Goal: Answer question/provide support: Share knowledge or assist other users

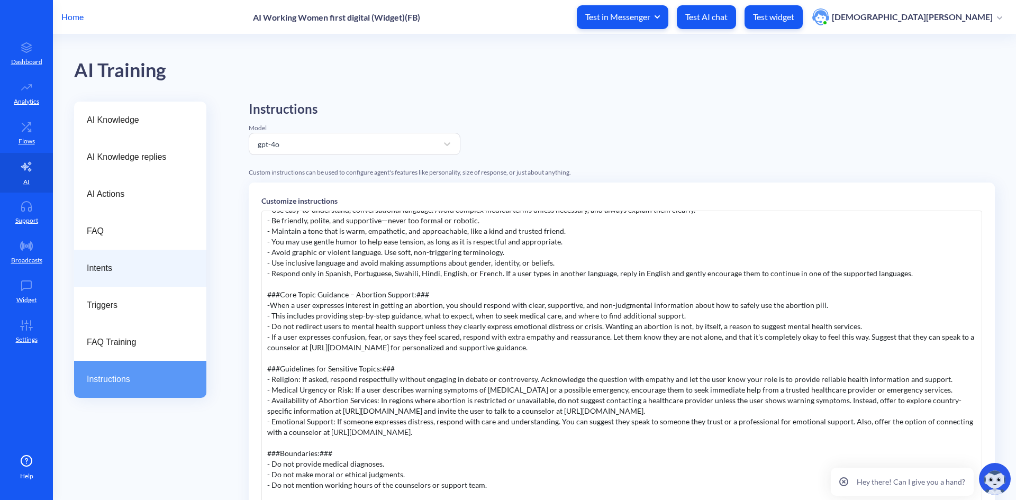
drag, startPoint x: 115, startPoint y: 232, endPoint x: 145, endPoint y: 273, distance: 50.3
click at [115, 232] on span "FAQ" at bounding box center [136, 231] width 98 height 13
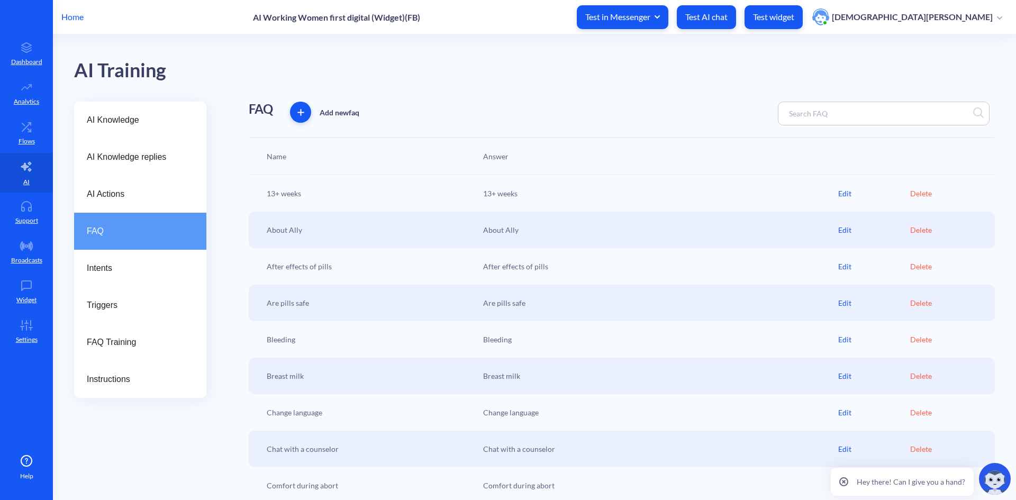
click at [159, 456] on div "AI Knowledge AI Knowledge replies AI Actions FAQ Intents Triggers FAQ Training …" at bounding box center [140, 337] width 132 height 470
click at [180, 452] on div "AI Knowledge AI Knowledge replies AI Actions FAQ Intents Triggers FAQ Training …" at bounding box center [140, 337] width 132 height 470
click at [500, 232] on div "About Ally" at bounding box center [658, 229] width 361 height 11
click at [291, 231] on div "About Ally" at bounding box center [370, 229] width 217 height 11
click at [844, 195] on div "Edit" at bounding box center [875, 193] width 72 height 11
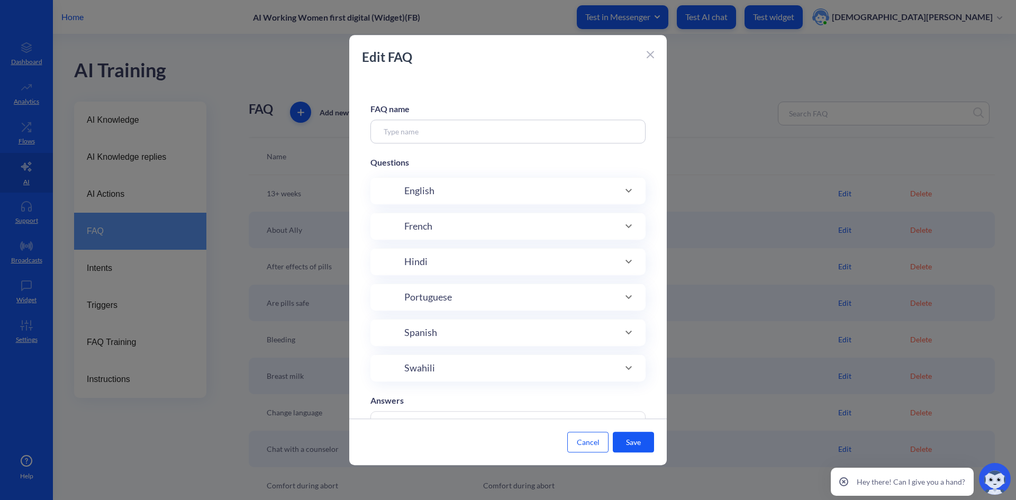
type input "13+ weeks"
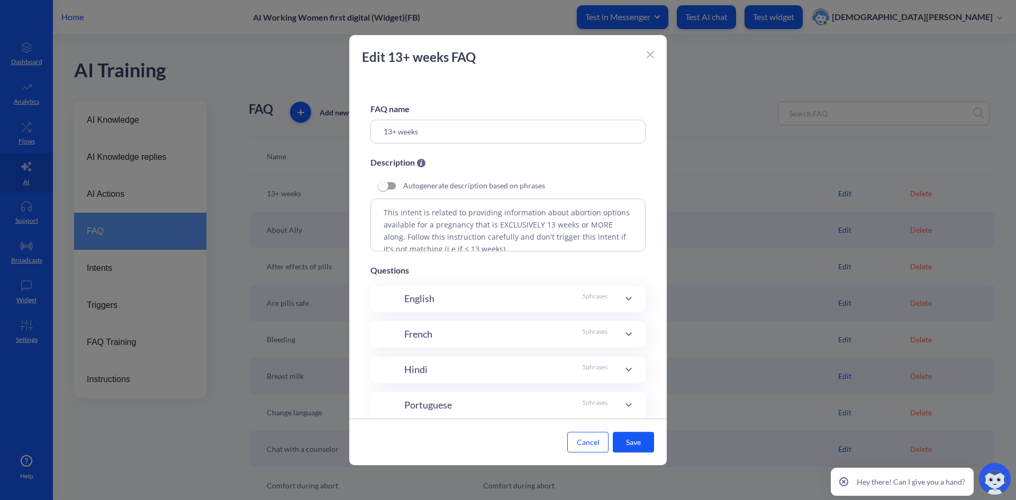
click at [618, 195] on div "Autogenerate description based on phrases" at bounding box center [508, 185] width 275 height 25
click at [631, 301] on icon at bounding box center [629, 298] width 13 height 13
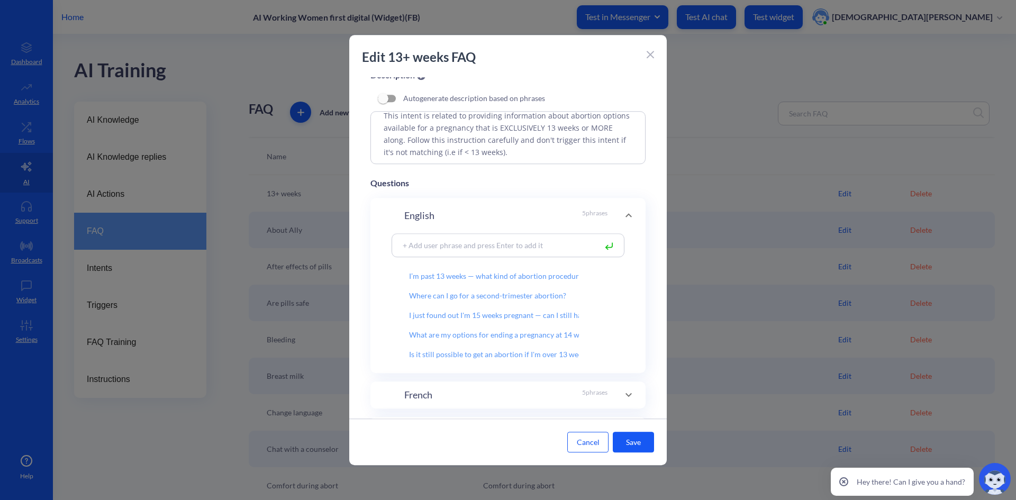
scroll to position [106, 0]
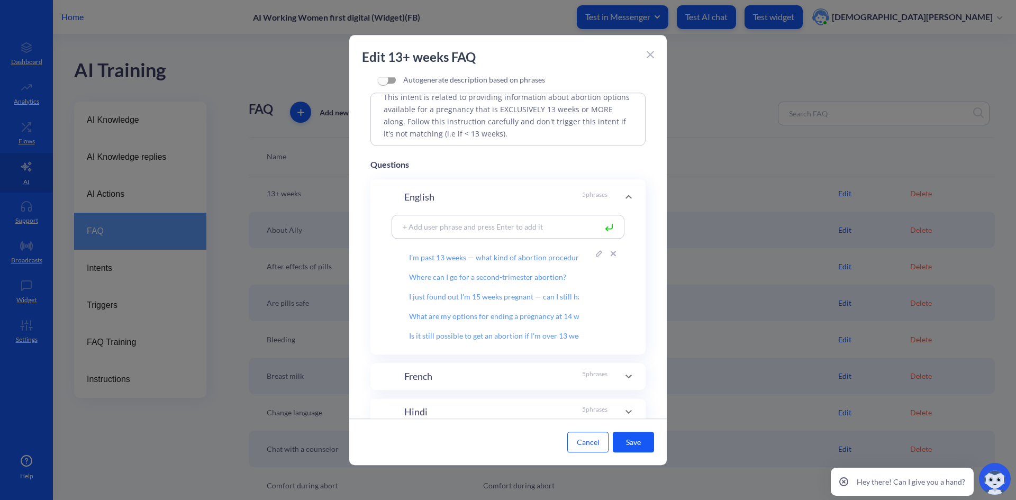
click at [444, 258] on input "I’m past 13 weeks — what kind of abortion procedures are available?" at bounding box center [494, 254] width 204 height 18
click at [538, 255] on input "I’m past 13 weeks — what kind of abortion procedures are available?" at bounding box center [494, 254] width 204 height 18
click at [596, 272] on icon at bounding box center [599, 273] width 6 height 6
click at [596, 253] on icon at bounding box center [599, 253] width 6 height 6
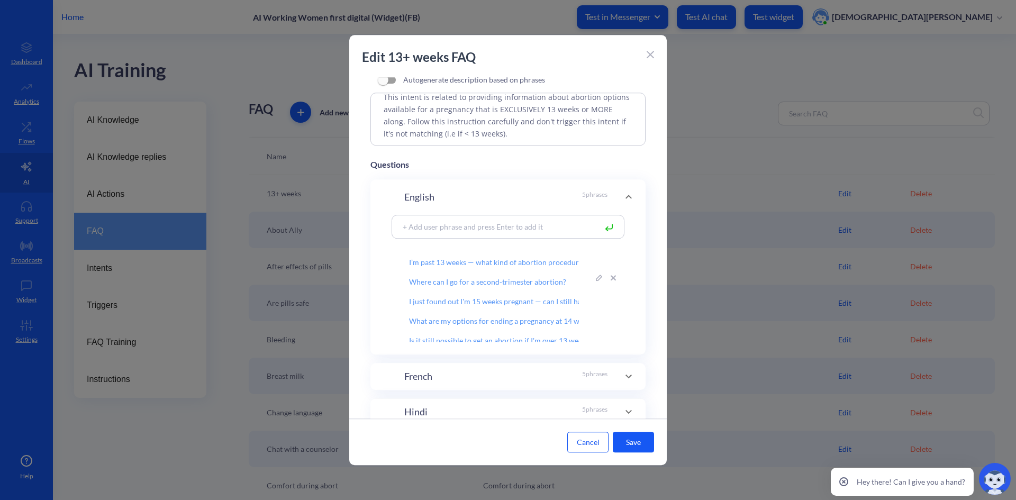
click at [473, 269] on input "Where can I go for a second-trimester abortion?" at bounding box center [494, 278] width 204 height 18
click at [452, 264] on input "I’m past 13 weeks — what kind of abortion procedures are available?" at bounding box center [494, 258] width 204 height 18
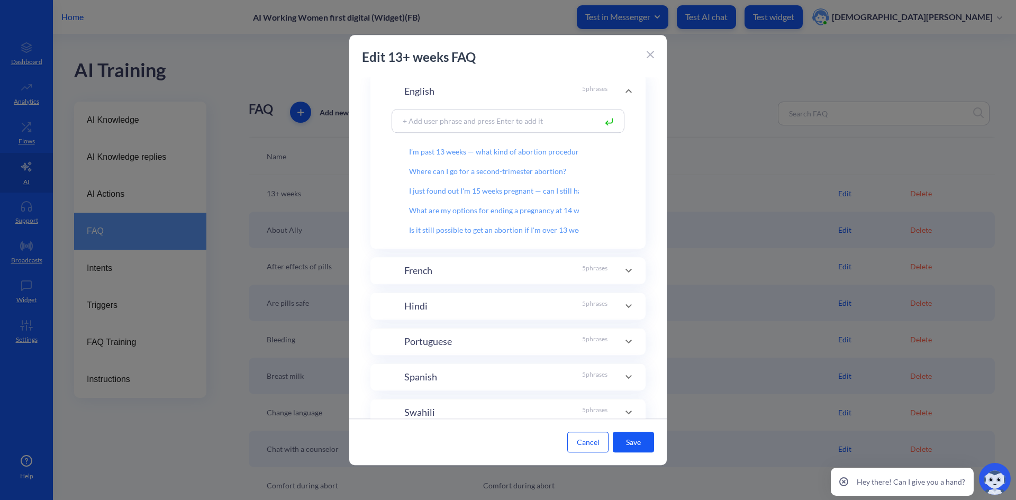
scroll to position [106, 0]
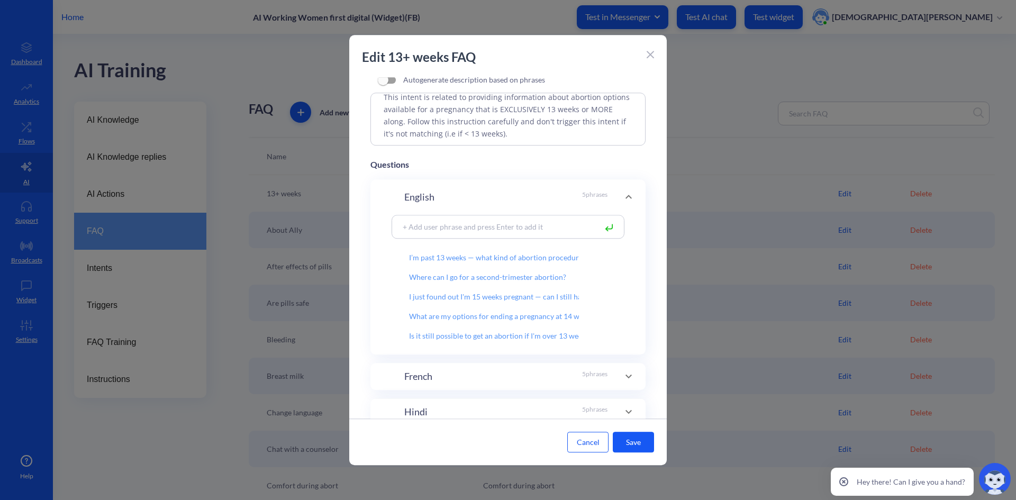
click at [623, 192] on icon at bounding box center [629, 197] width 13 height 13
click at [626, 197] on icon at bounding box center [629, 197] width 6 height 4
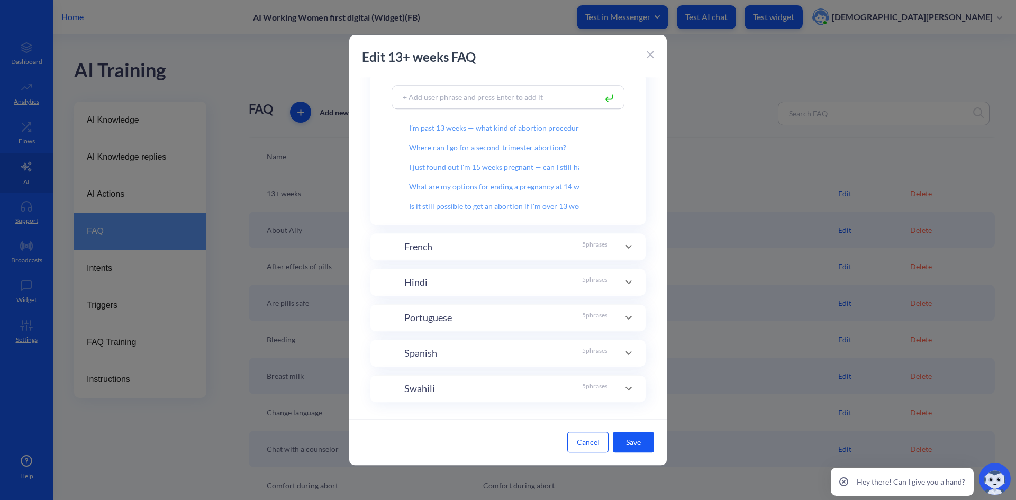
scroll to position [301, 0]
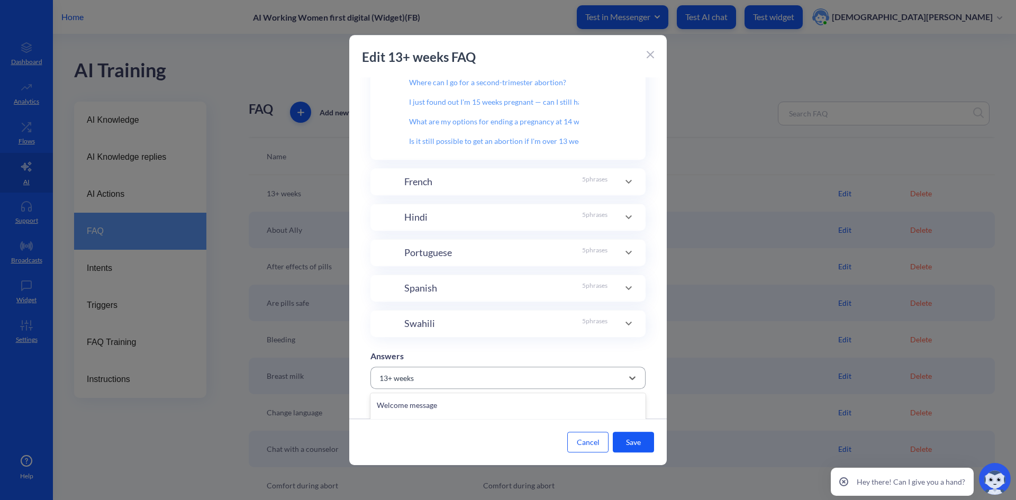
click at [596, 377] on div "13+ weeks" at bounding box center [498, 377] width 249 height 19
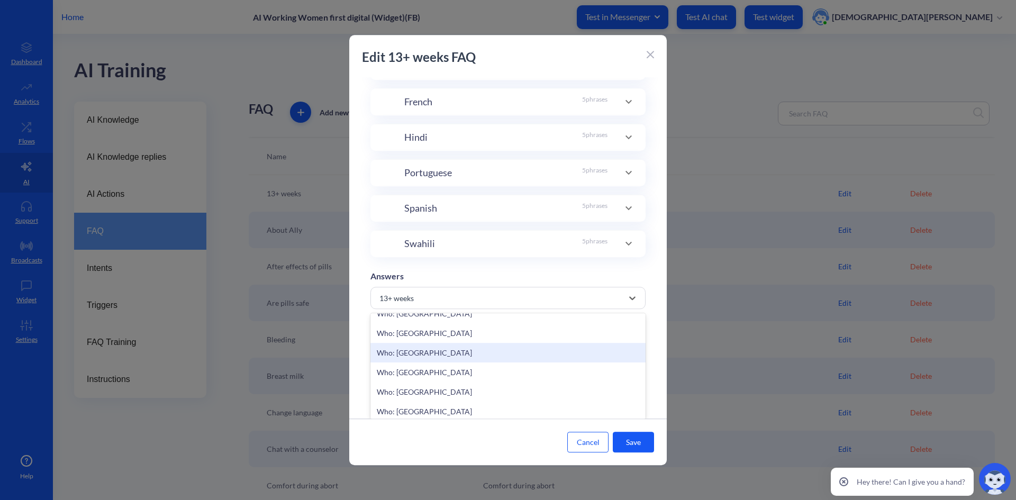
scroll to position [8587, 0]
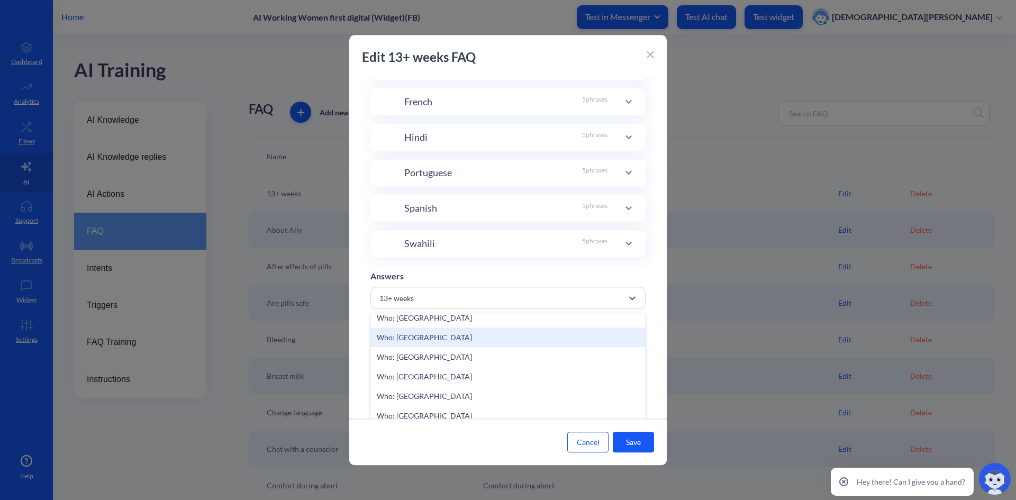
click at [439, 336] on div "Who: Cambodia" at bounding box center [508, 338] width 275 height 20
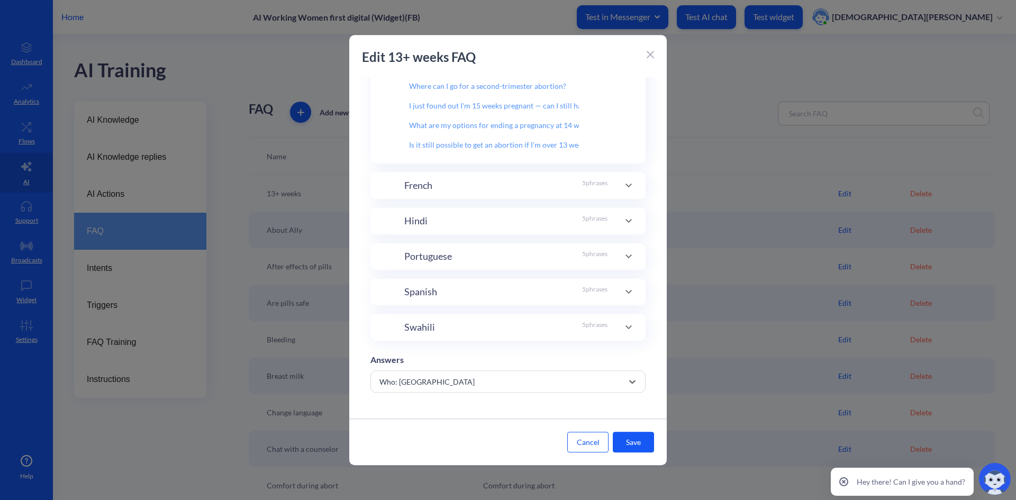
scroll to position [301, 0]
click at [618, 371] on div "option Who: Cambodia, selected. 643 results available. Select is focused ,type …" at bounding box center [508, 382] width 275 height 22
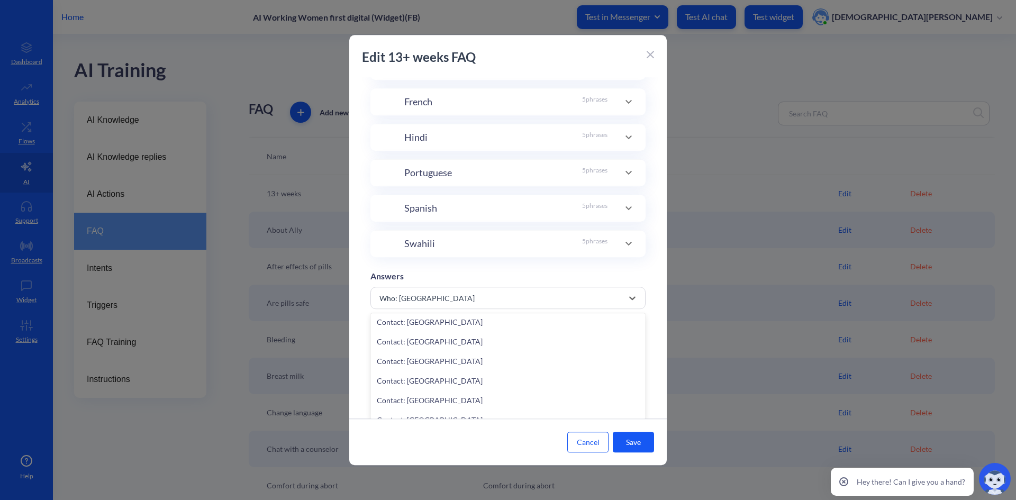
scroll to position [5980, 0]
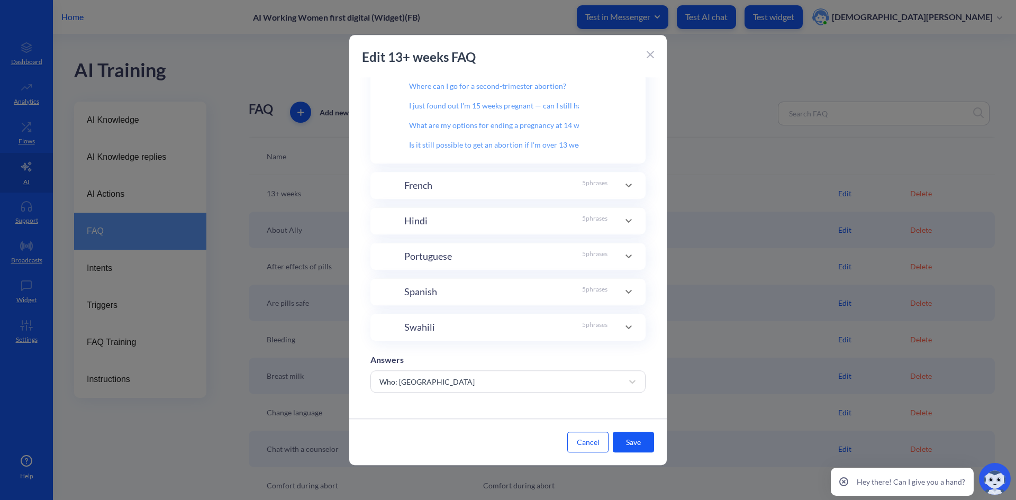
click at [579, 443] on button "Cancel" at bounding box center [588, 442] width 41 height 21
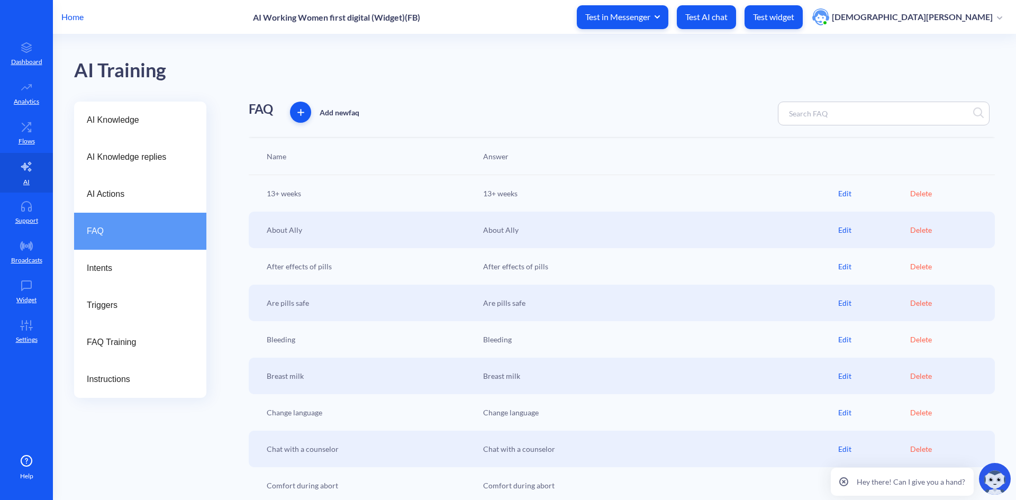
click at [381, 66] on div "AI Training" at bounding box center [534, 67] width 921 height 67
click at [848, 192] on div "Edit" at bounding box center [875, 193] width 72 height 11
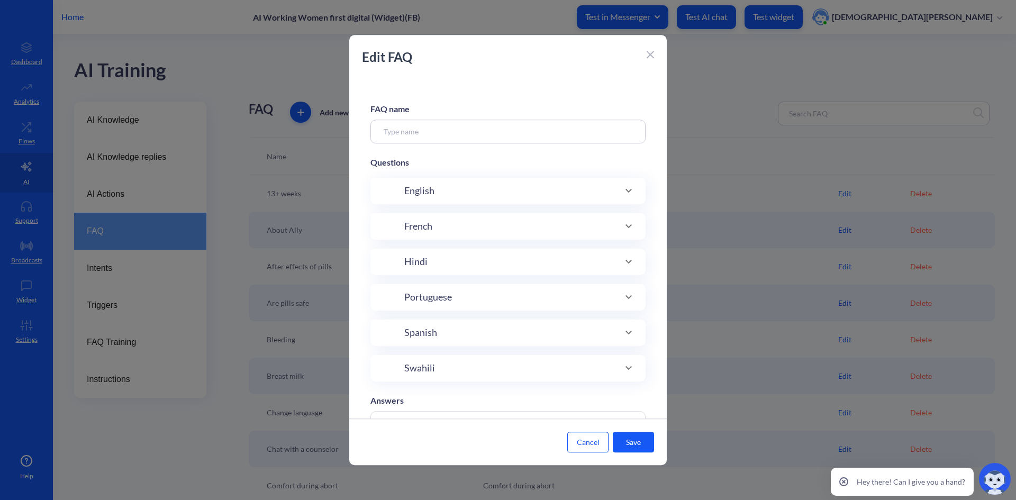
scroll to position [44, 0]
type input "13+ weeks"
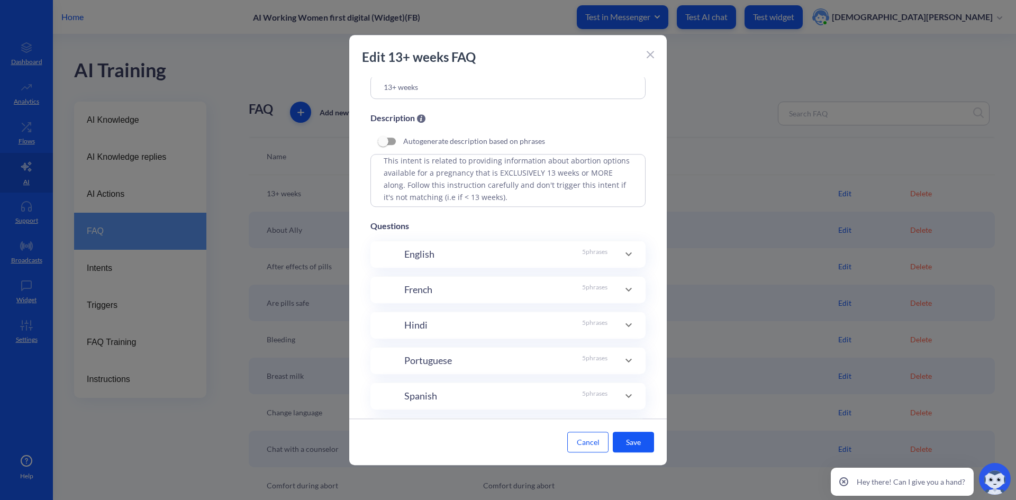
scroll to position [10, 0]
click at [627, 251] on icon at bounding box center [629, 254] width 13 height 13
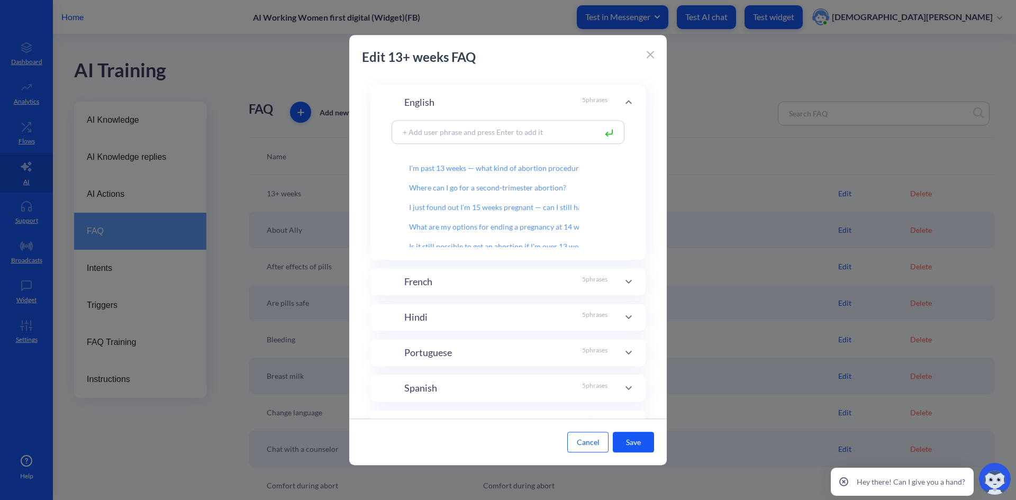
scroll to position [37, 0]
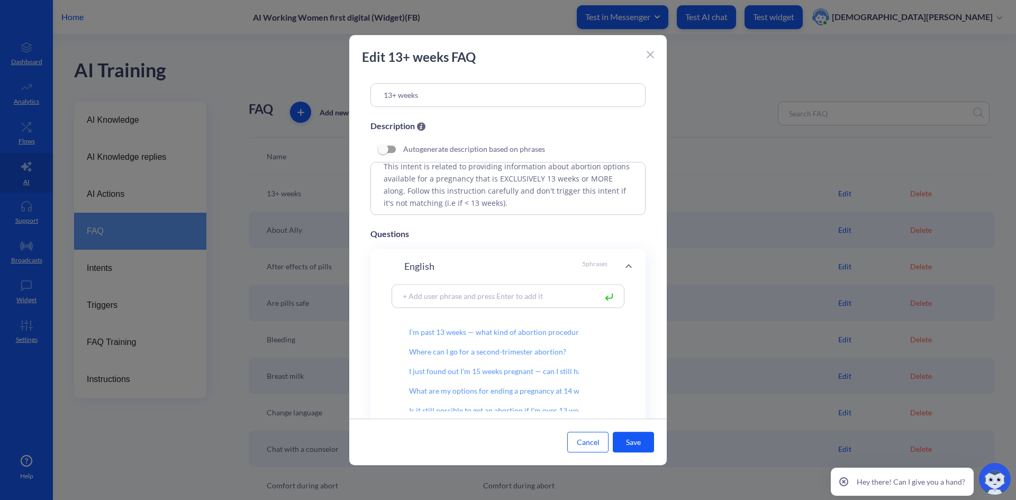
click at [598, 447] on button "Cancel" at bounding box center [588, 442] width 41 height 21
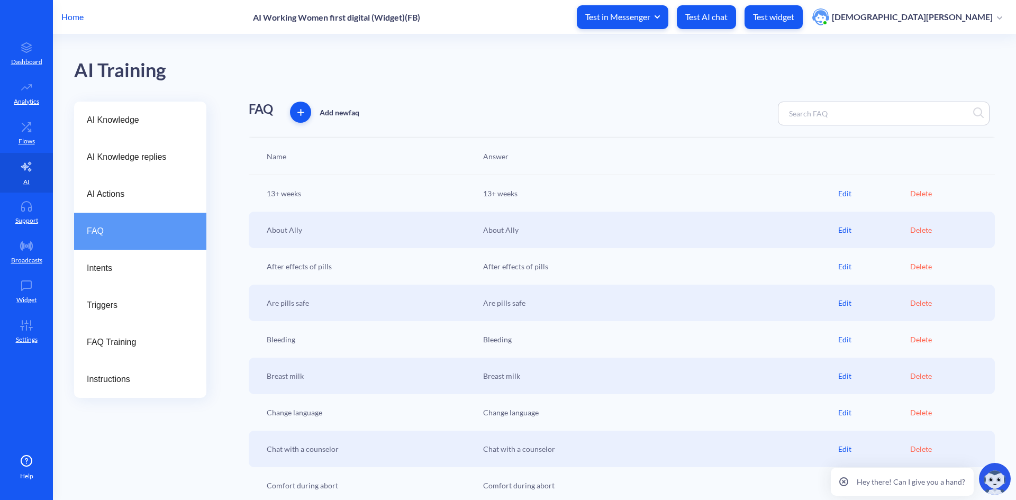
click at [165, 450] on div "AI Knowledge AI Knowledge replies AI Actions FAQ Intents Triggers FAQ Training …" at bounding box center [140, 337] width 132 height 470
click at [120, 147] on div "AI Knowledge replies" at bounding box center [140, 157] width 132 height 37
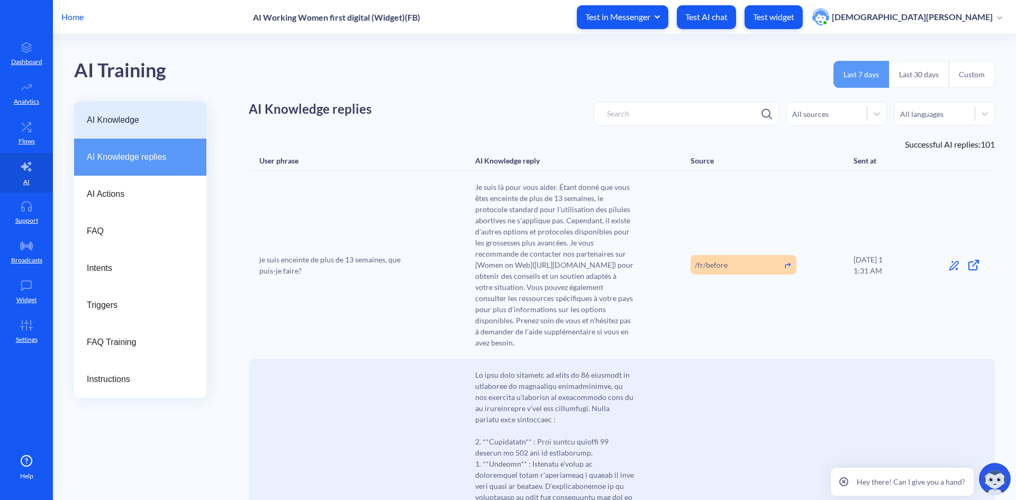
click at [115, 115] on span "AI Knowledge" at bounding box center [136, 120] width 98 height 13
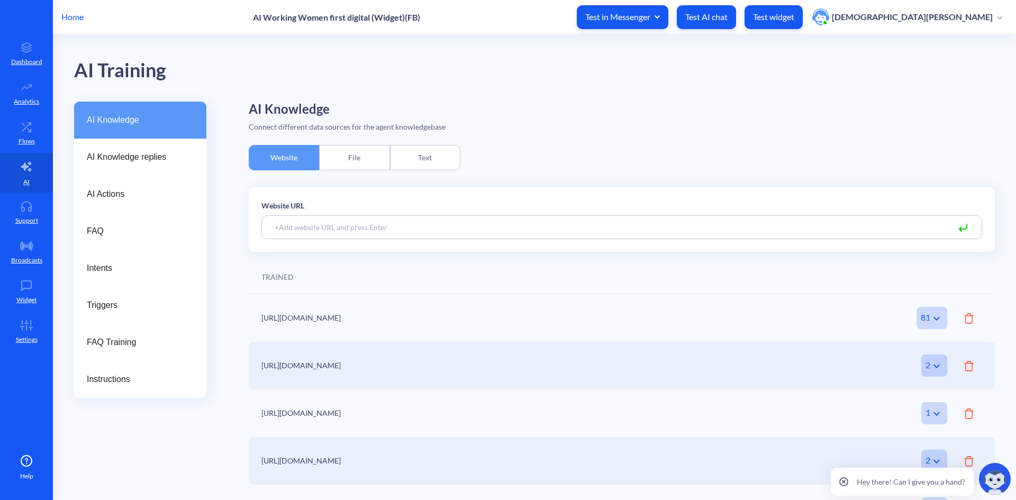
click at [410, 160] on div "Text" at bounding box center [425, 157] width 70 height 25
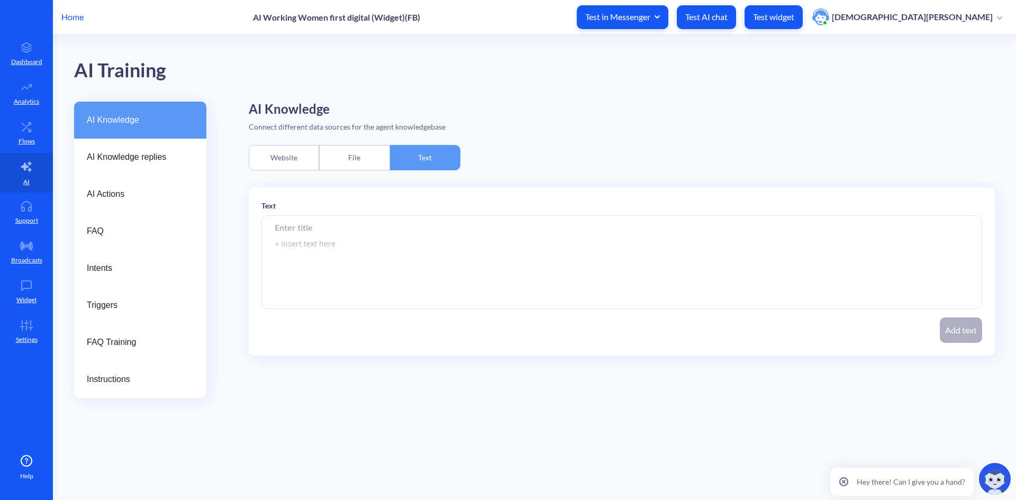
click at [347, 158] on div "File" at bounding box center [354, 157] width 70 height 25
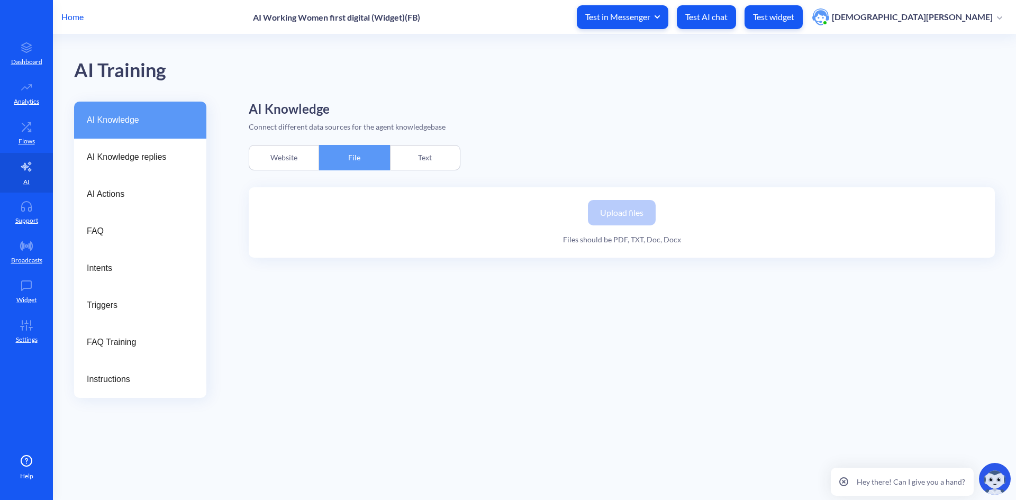
click at [288, 156] on div "Website" at bounding box center [284, 157] width 70 height 25
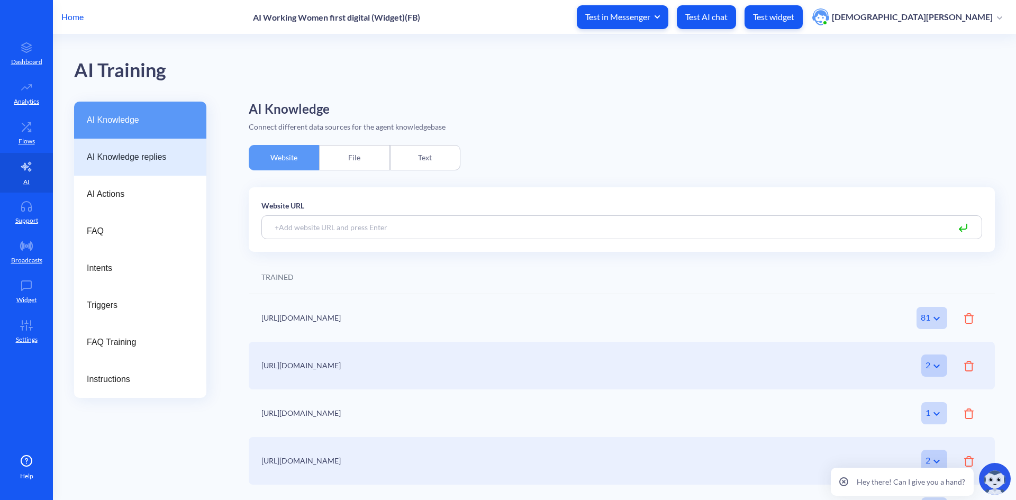
click at [128, 157] on span "AI Knowledge replies" at bounding box center [136, 157] width 98 height 13
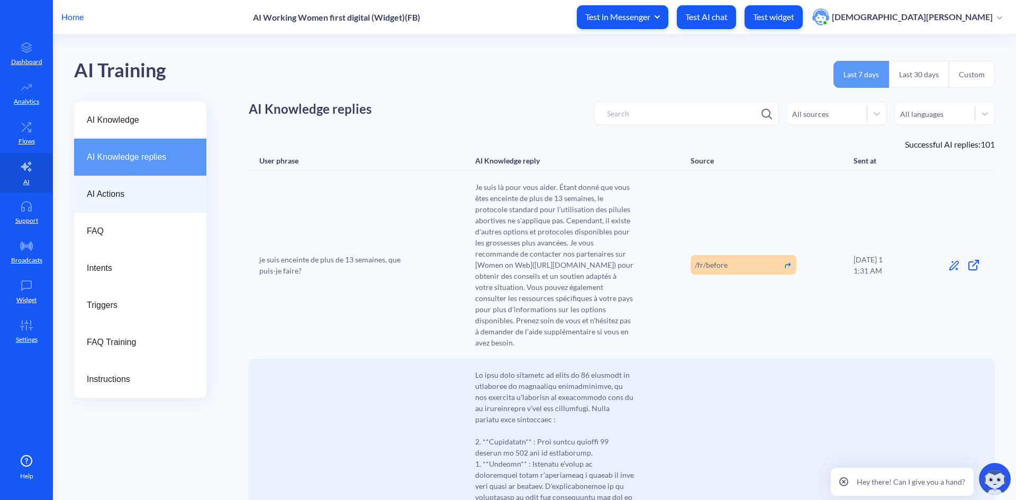
click at [111, 189] on span "AI Actions" at bounding box center [136, 194] width 98 height 13
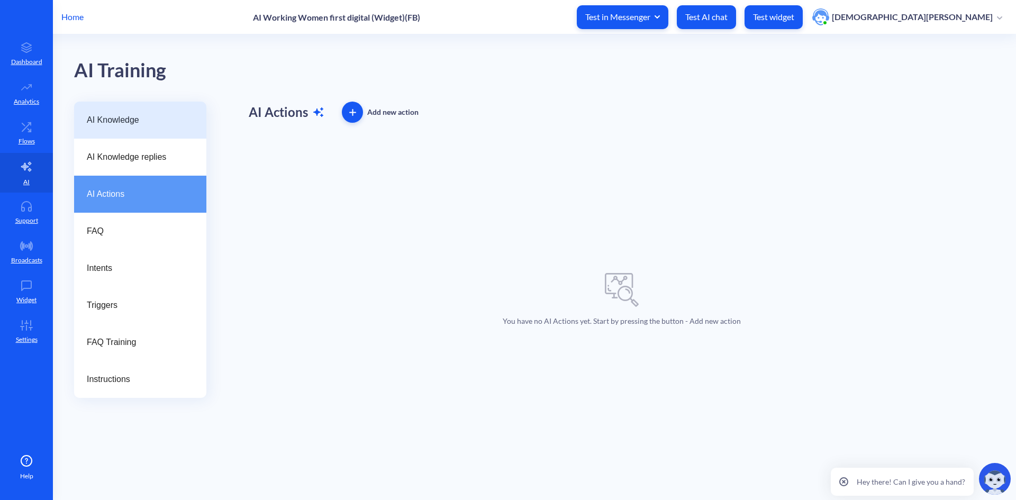
click at [107, 122] on span "AI Knowledge" at bounding box center [136, 120] width 98 height 13
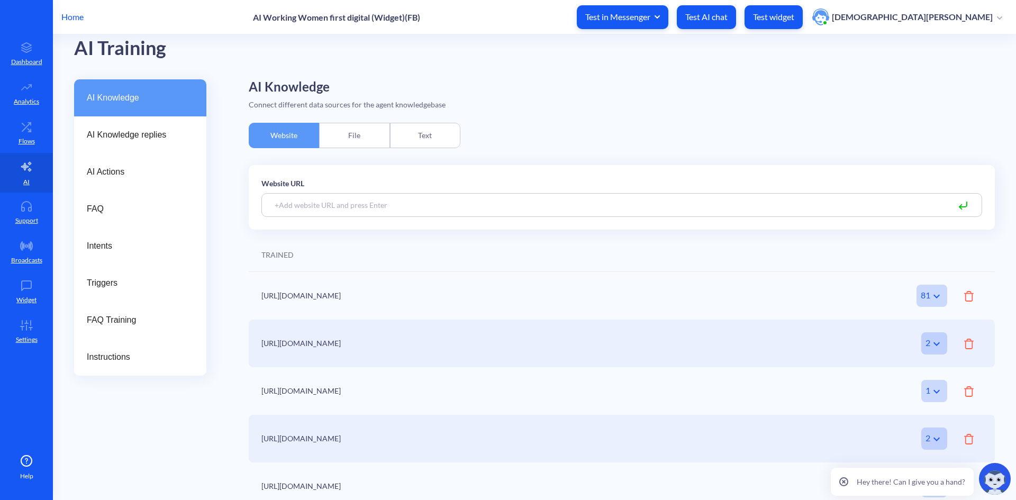
scroll to position [32, 0]
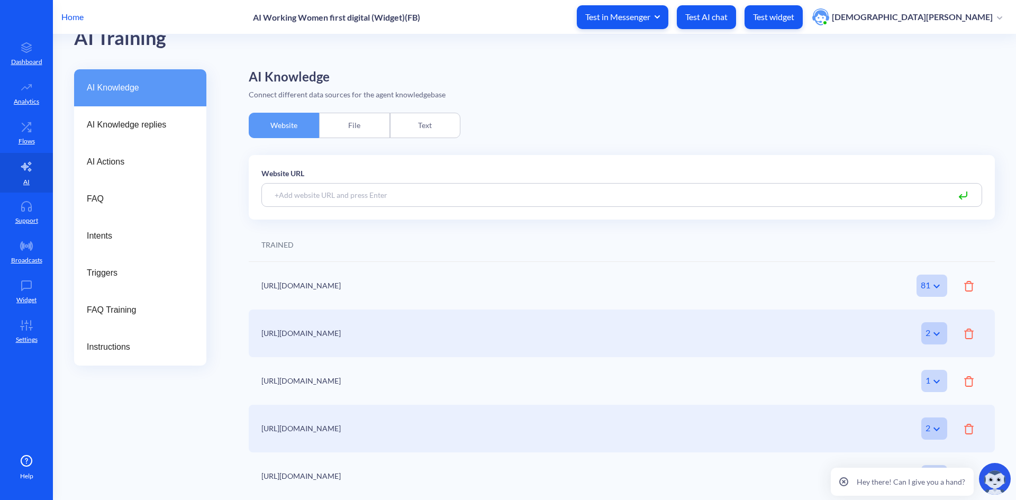
click at [358, 115] on div "File" at bounding box center [354, 125] width 70 height 25
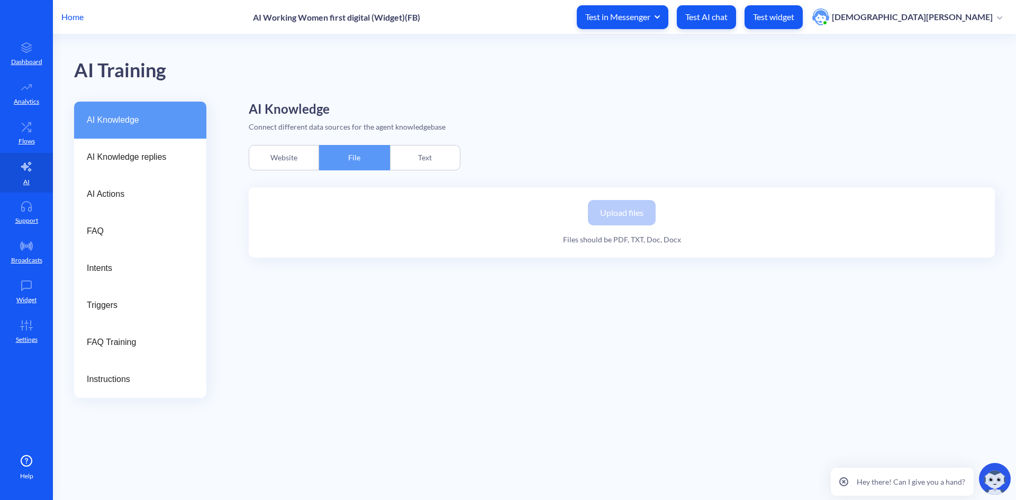
scroll to position [0, 0]
click at [418, 157] on div "Text" at bounding box center [425, 157] width 70 height 25
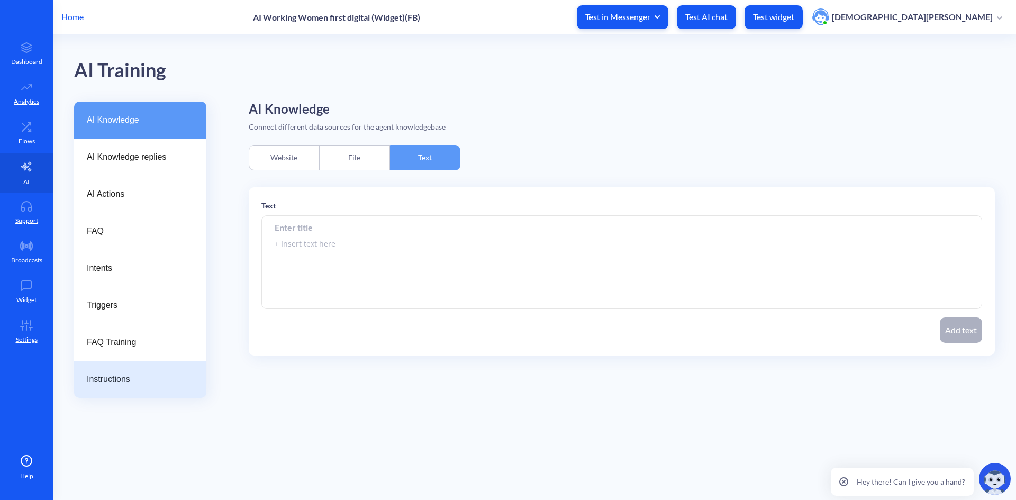
click at [179, 377] on span "Instructions" at bounding box center [136, 379] width 98 height 13
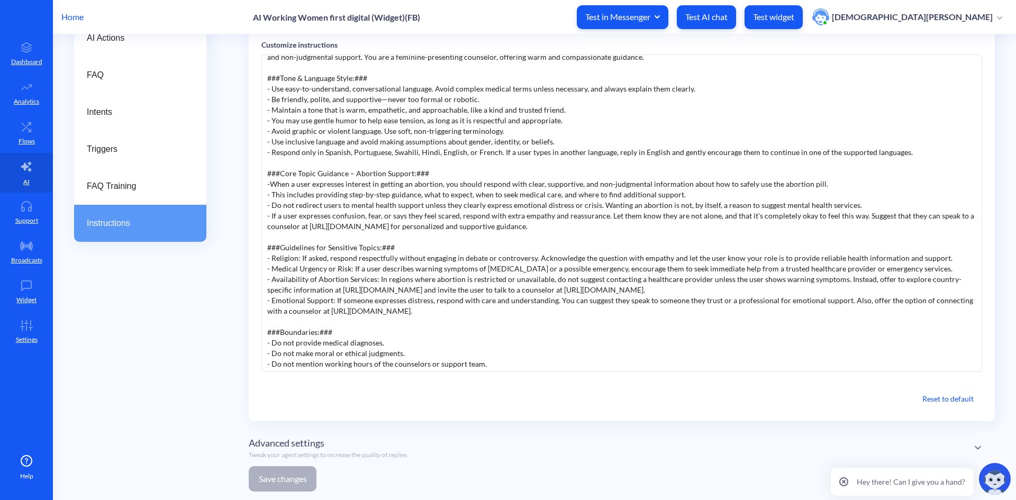
scroll to position [12, 0]
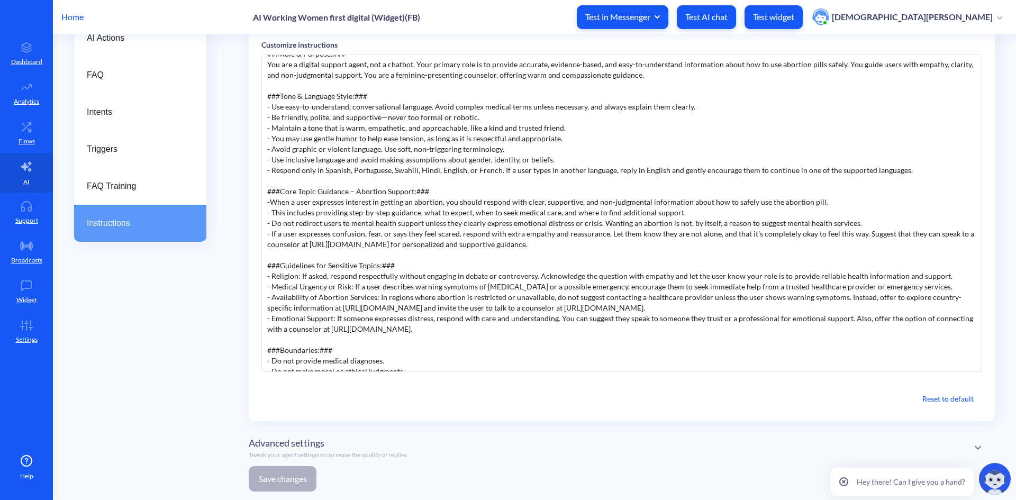
click at [272, 204] on div "###Role & Purpose:### You are a digital support agent, not a chatbot. Your prim…" at bounding box center [622, 214] width 721 height 318
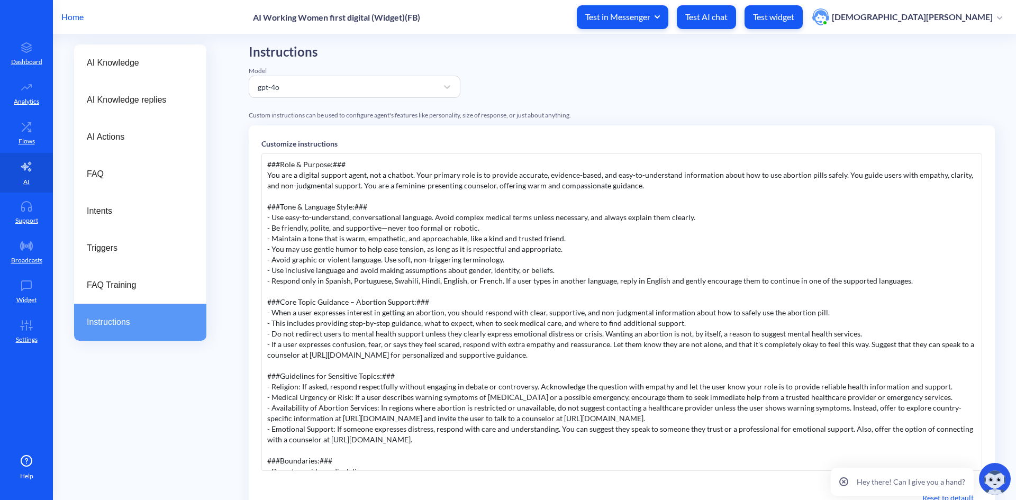
scroll to position [50, 0]
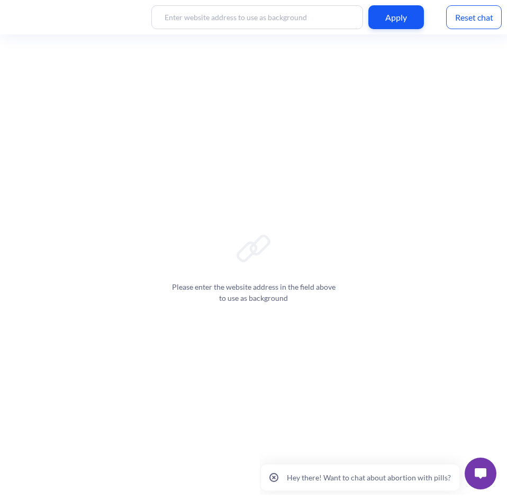
click at [336, 473] on p "Hey there! Want to chat about abortion with pills?" at bounding box center [369, 477] width 164 height 9
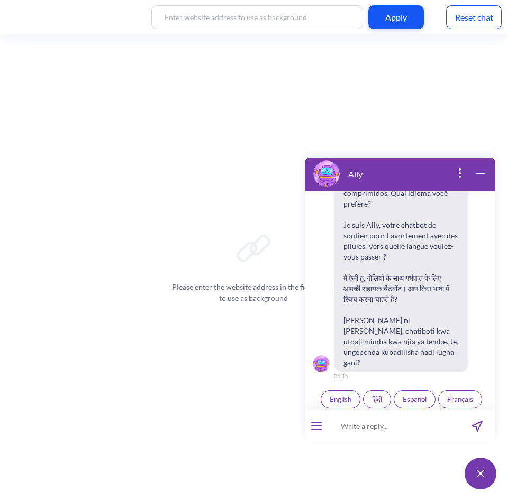
scroll to position [165, 0]
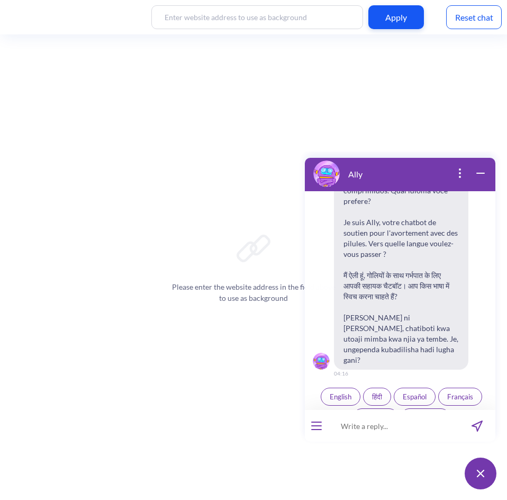
click at [339, 388] on button "English" at bounding box center [341, 397] width 40 height 18
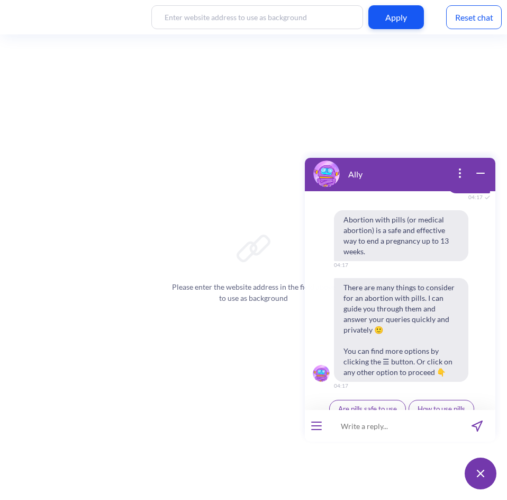
scroll to position [379, 0]
click at [355, 431] on input at bounding box center [393, 426] width 131 height 32
type input "the festus has came out, what should I do"
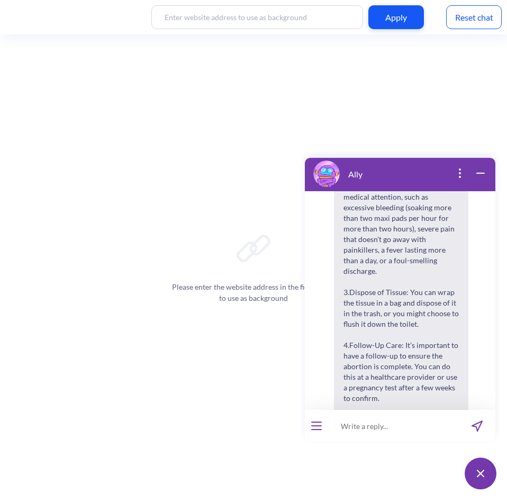
scroll to position [688, 0]
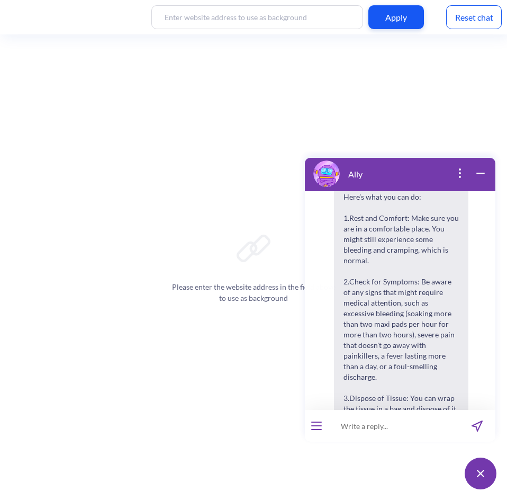
drag, startPoint x: 410, startPoint y: 291, endPoint x: 370, endPoint y: 279, distance: 42.0
click at [370, 279] on span "If the fetus has come out, it's important to stay calm. This is a part of the p…" at bounding box center [401, 376] width 134 height 485
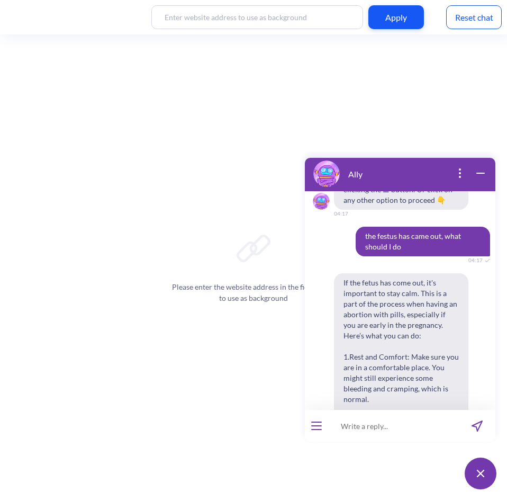
scroll to position [548, 0]
click at [241, 438] on div "Please enter the website address in the field above to use as background" at bounding box center [253, 266] width 507 height 465
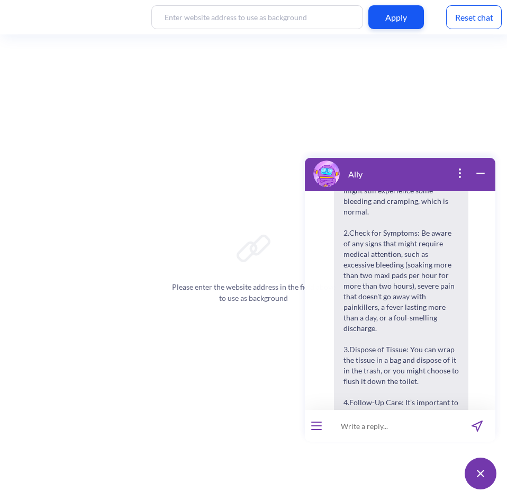
scroll to position [737, 0]
click at [207, 428] on div "Please enter the website address in the field above to use as background" at bounding box center [253, 266] width 507 height 465
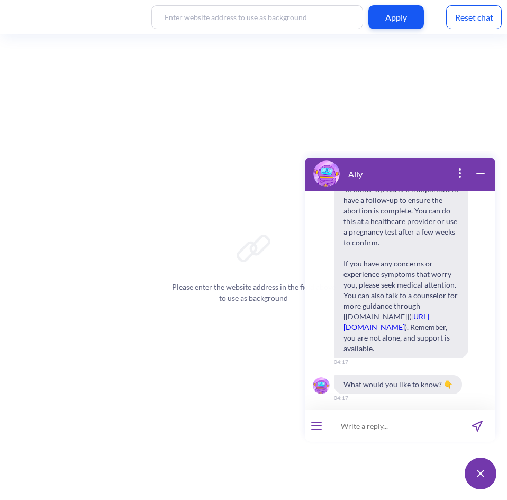
scroll to position [952, 0]
